Goal: Information Seeking & Learning: Learn about a topic

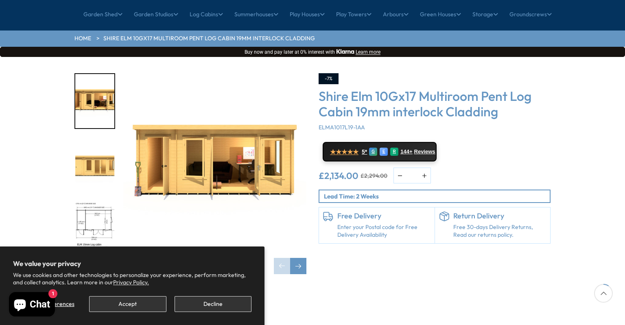
scroll to position [129, 0]
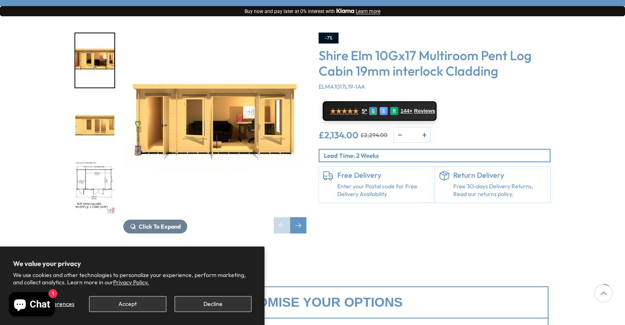
click at [226, 86] on img "1 / 10" at bounding box center [214, 124] width 183 height 183
click at [182, 101] on img "1 / 10" at bounding box center [214, 124] width 183 height 183
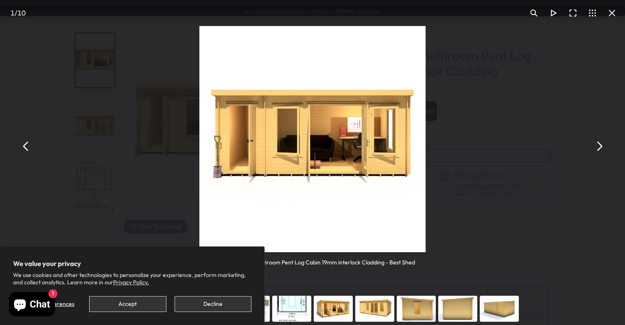
click at [597, 151] on button "You can close this modal content with the ESC key" at bounding box center [600, 147] width 20 height 20
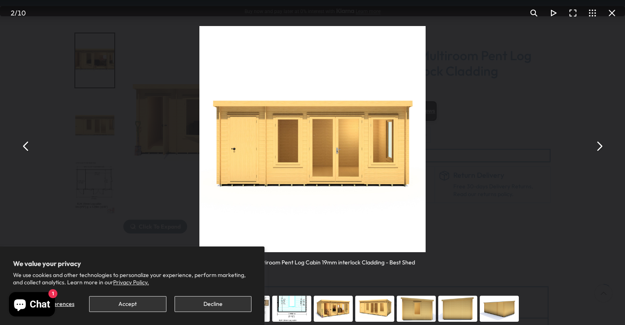
click at [597, 151] on button "You can close this modal content with the ESC key" at bounding box center [600, 147] width 20 height 20
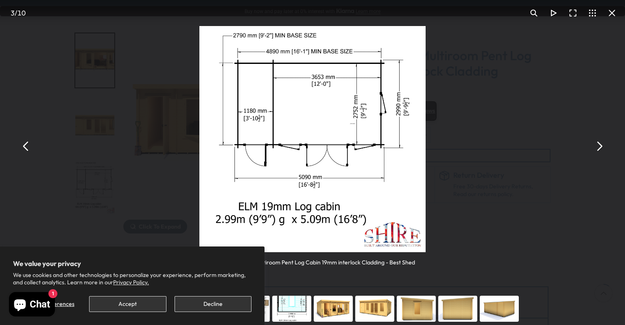
click at [585, 150] on div "Shire Elm 10Gx17 Multiroom Pent Log Cabin 19mm interlock Cladding - Best Shed" at bounding box center [312, 146] width 625 height 293
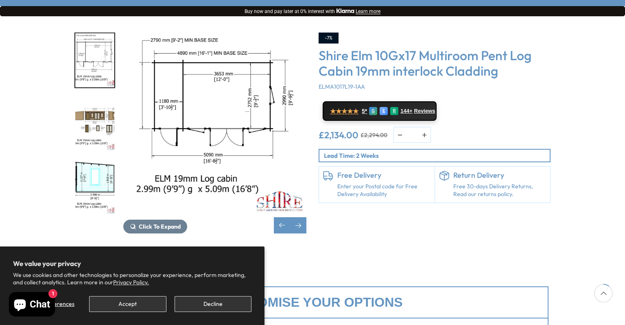
click at [97, 99] on img "4 / 10" at bounding box center [94, 124] width 39 height 54
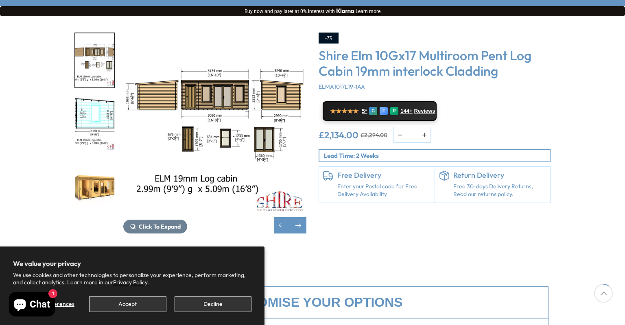
click at [84, 97] on img "5 / 10" at bounding box center [94, 124] width 39 height 54
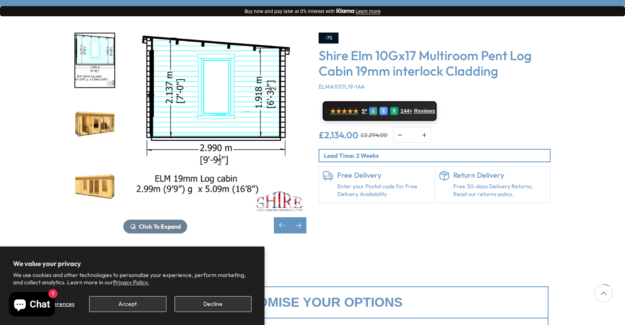
click at [97, 99] on img "6 / 10" at bounding box center [94, 124] width 39 height 54
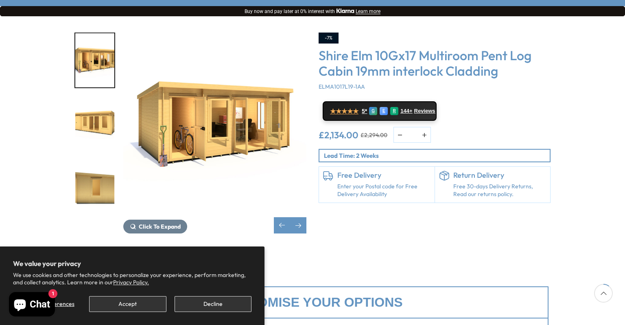
click at [101, 97] on img "7 / 10" at bounding box center [94, 124] width 39 height 54
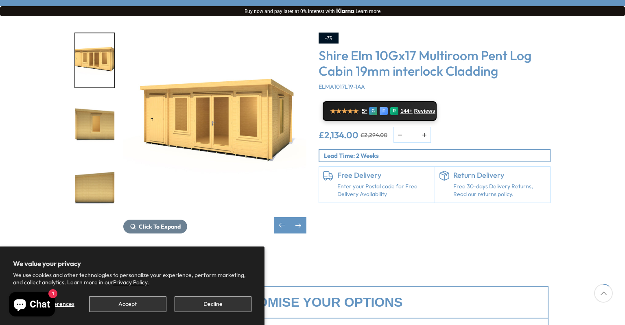
click at [100, 162] on img "9 / 10" at bounding box center [94, 188] width 39 height 54
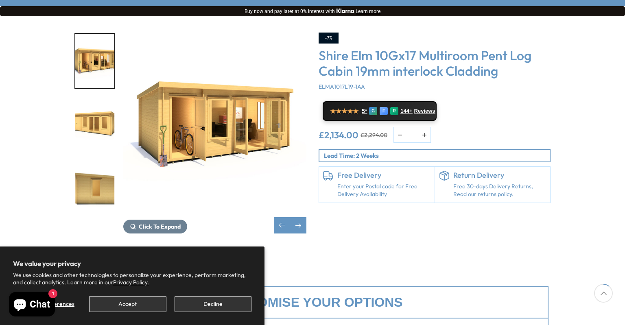
click at [100, 162] on img "8 / 10" at bounding box center [94, 189] width 39 height 54
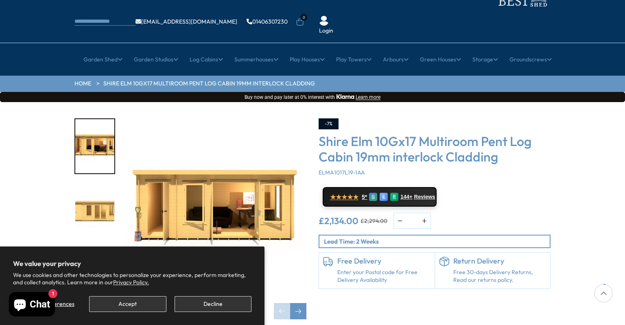
scroll to position [86, 0]
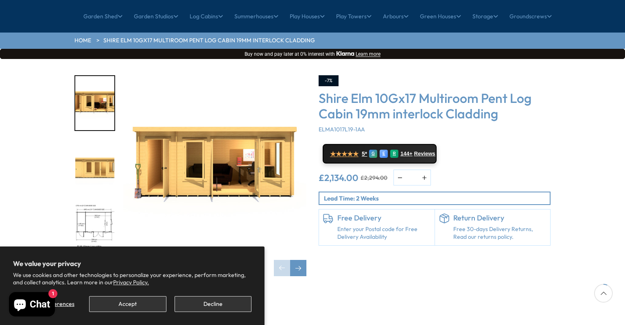
click at [97, 209] on img "3 / 10" at bounding box center [94, 231] width 39 height 54
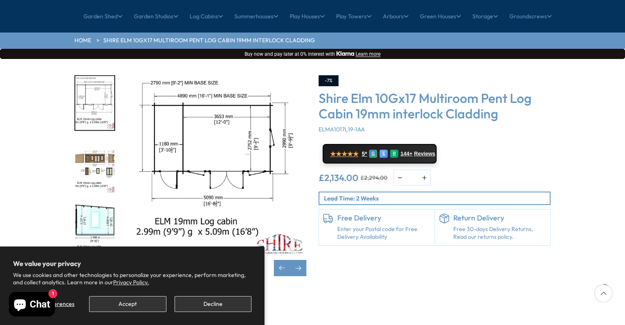
click at [102, 204] on img "5 / 10" at bounding box center [94, 231] width 39 height 54
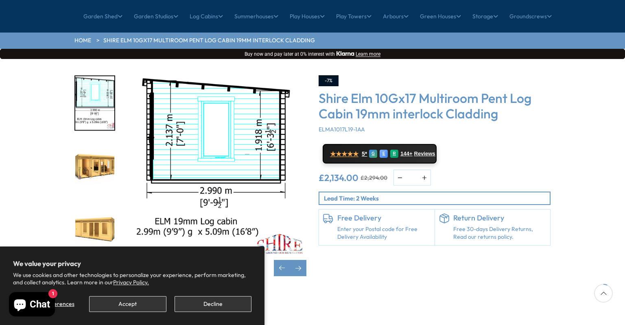
click at [100, 209] on img "7 / 10" at bounding box center [94, 231] width 39 height 54
